Goal: Use online tool/utility

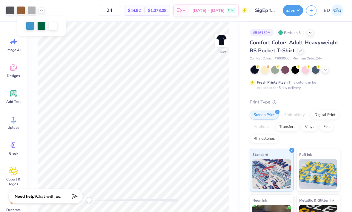
click at [31, 13] on div at bounding box center [31, 10] width 8 height 8
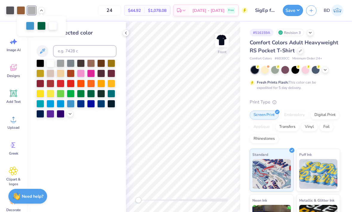
click at [9, 9] on div at bounding box center [10, 10] width 8 height 8
click at [32, 9] on div at bounding box center [31, 10] width 8 height 8
click at [79, 52] on input at bounding box center [84, 51] width 63 height 12
type input "Cool gray 11"
click at [211, 193] on icon at bounding box center [212, 196] width 6 height 6
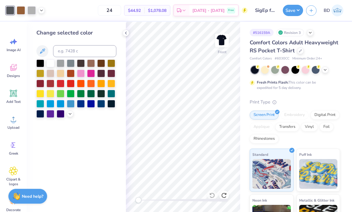
click at [35, 8] on div at bounding box center [31, 10] width 8 height 8
click at [8, 7] on div at bounding box center [10, 10] width 8 height 8
click at [63, 45] on input at bounding box center [84, 51] width 63 height 12
type input "5"
type input "Cool gray 5"
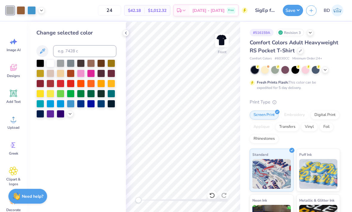
click at [72, 64] on div at bounding box center [71, 64] width 8 height 8
click at [73, 116] on div at bounding box center [70, 114] width 7 height 7
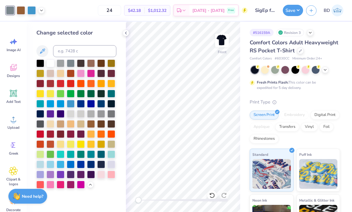
click at [111, 115] on div at bounding box center [111, 114] width 8 height 8
click at [102, 115] on div at bounding box center [101, 114] width 8 height 8
click at [39, 125] on div at bounding box center [40, 124] width 8 height 8
click at [111, 116] on div at bounding box center [111, 114] width 8 height 8
click at [125, 32] on icon at bounding box center [125, 33] width 5 height 5
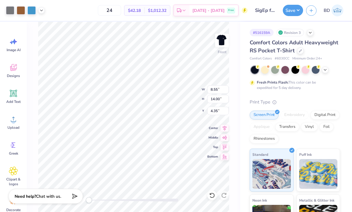
click at [211, 198] on icon at bounding box center [212, 196] width 6 height 6
click at [213, 194] on icon at bounding box center [211, 195] width 5 height 5
click at [212, 196] on icon at bounding box center [212, 196] width 6 height 6
click at [213, 194] on icon at bounding box center [212, 196] width 6 height 6
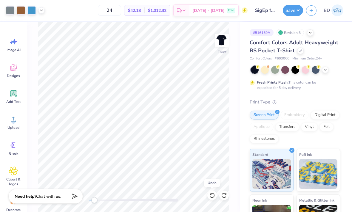
click at [214, 195] on icon at bounding box center [211, 195] width 5 height 5
click at [213, 195] on icon at bounding box center [212, 196] width 6 height 6
click at [42, 13] on div at bounding box center [41, 10] width 7 height 7
click at [31, 24] on div at bounding box center [30, 25] width 8 height 8
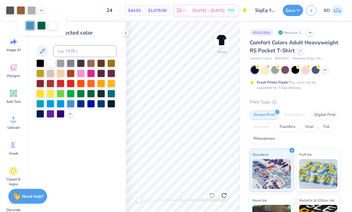
click at [102, 104] on div at bounding box center [101, 104] width 8 height 8
click at [81, 105] on div at bounding box center [81, 104] width 8 height 8
click at [71, 103] on div at bounding box center [71, 104] width 8 height 8
